Goal: Information Seeking & Learning: Find specific fact

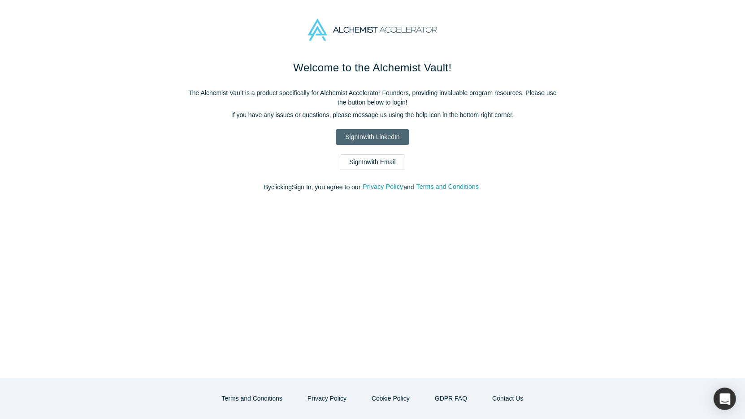
click at [352, 136] on link "Sign In with LinkedIn" at bounding box center [372, 137] width 73 height 16
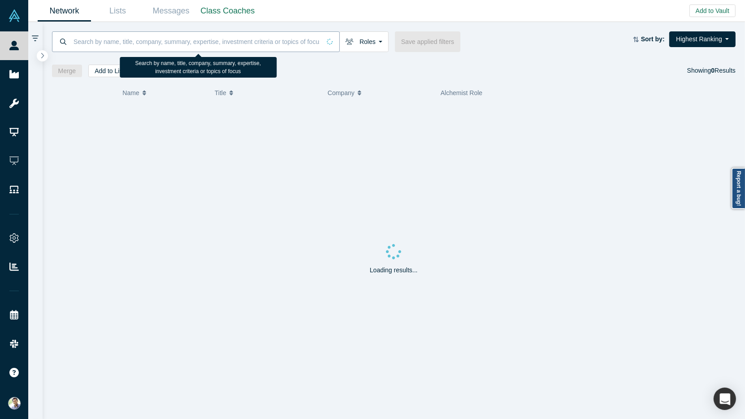
click at [187, 44] on input at bounding box center [197, 41] width 248 height 21
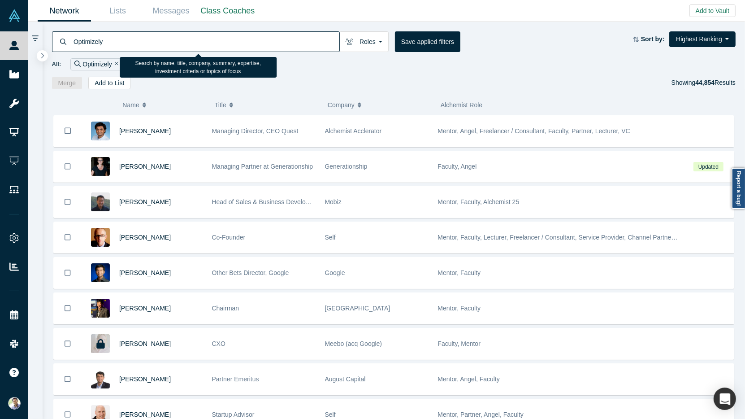
type input "Optimizely"
